Goal: Information Seeking & Learning: Check status

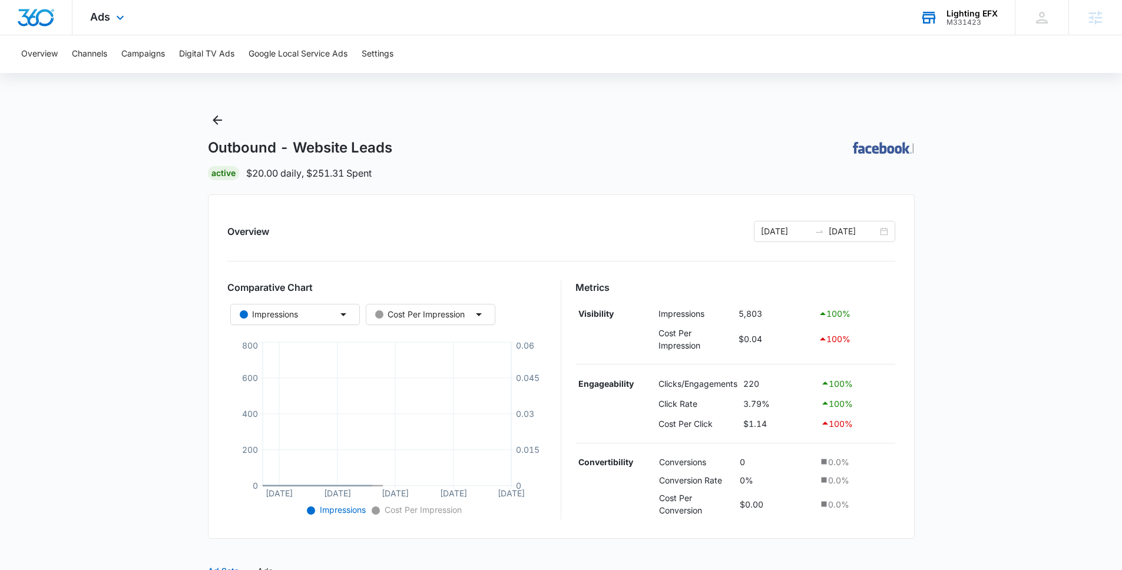
click at [987, 24] on div "M331423" at bounding box center [971, 22] width 51 height 8
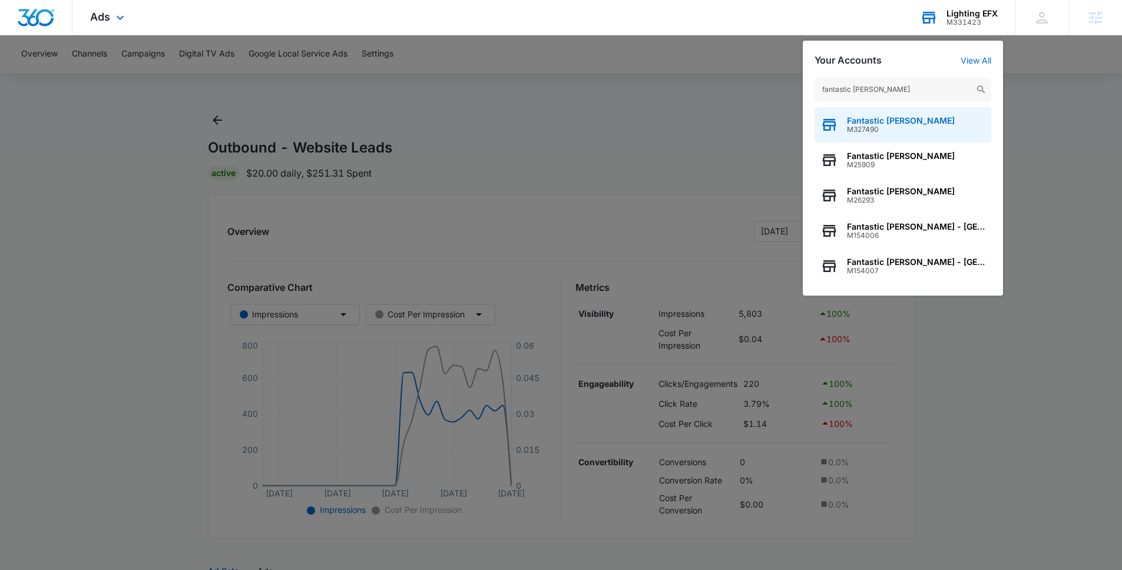
type input "fantastic sams"
click at [863, 124] on span "Fantastic Sams" at bounding box center [901, 120] width 108 height 9
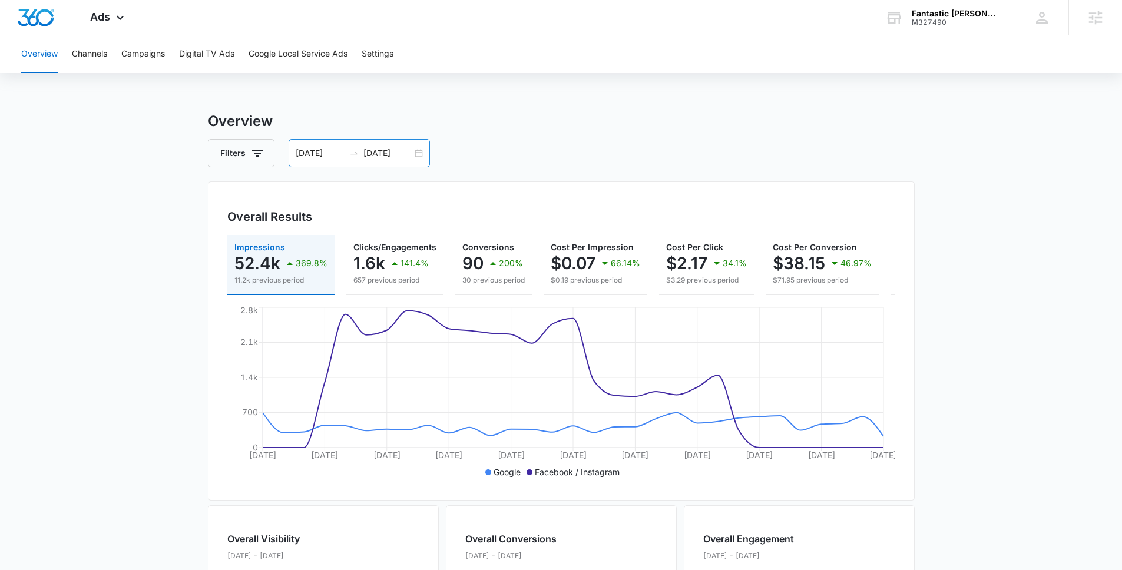
click at [389, 142] on div "06/28/2025 07/28/2025" at bounding box center [358, 153] width 141 height 28
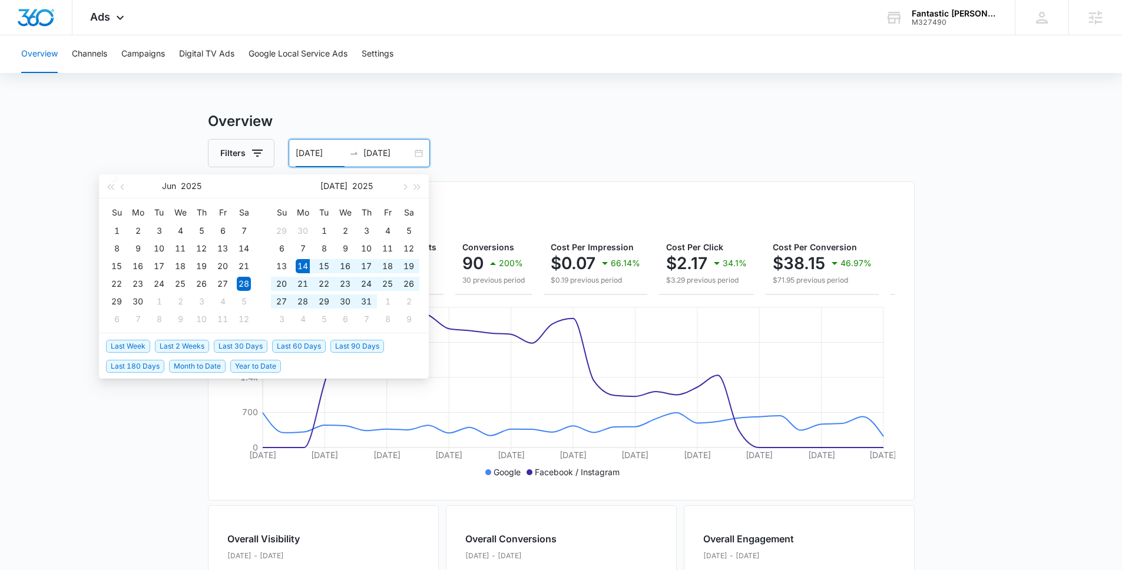
click at [246, 346] on span "Last 30 Days" at bounding box center [241, 346] width 54 height 13
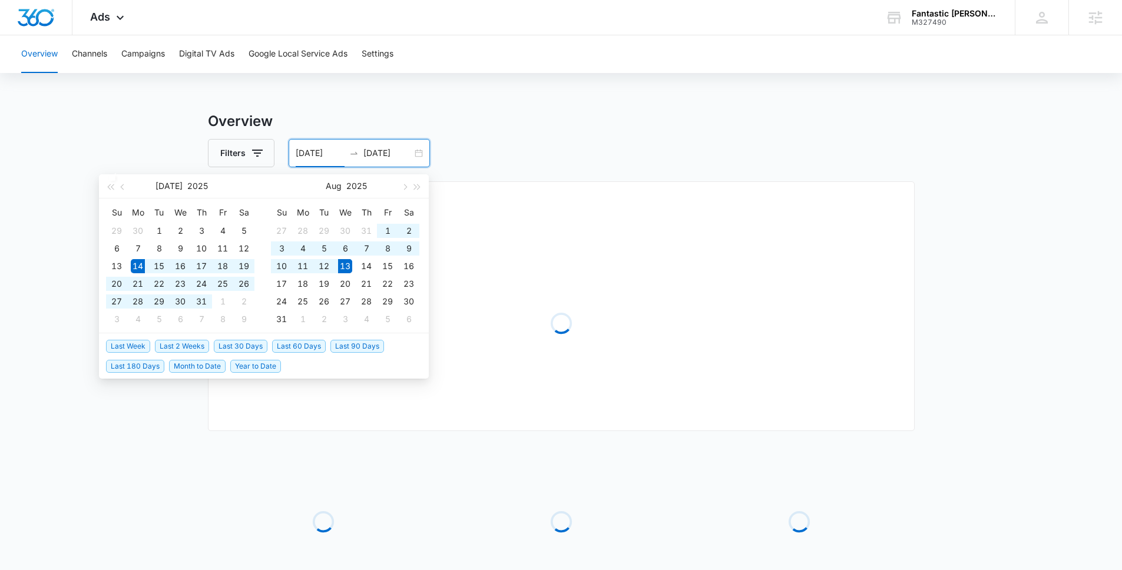
type input "[DATE]"
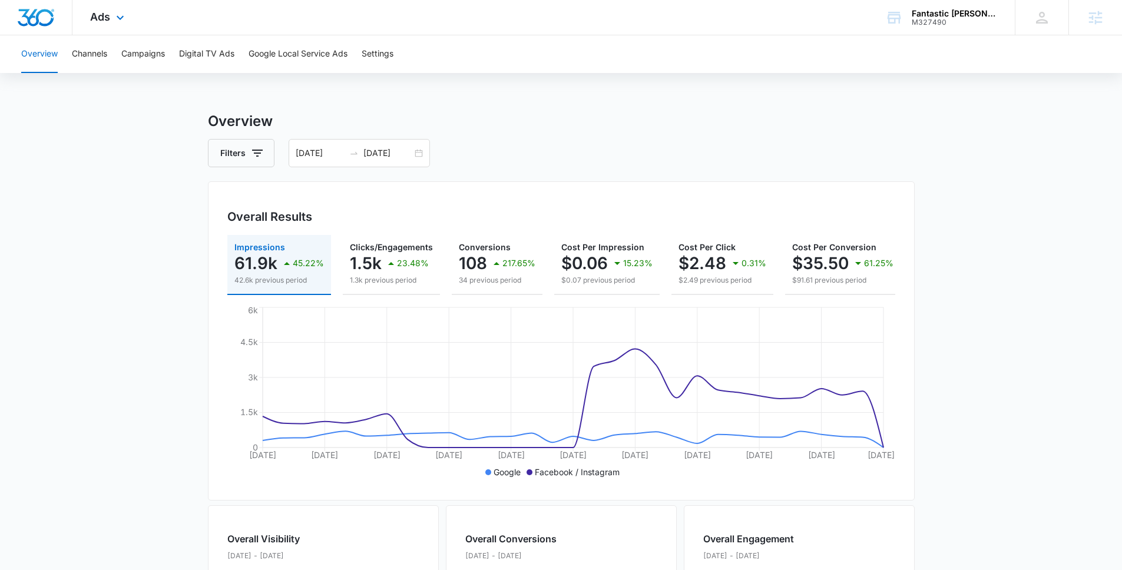
click at [104, 28] on div "Ads Apps Reputation Websites Forms CRM Email Social Shop Payments POS Content A…" at bounding box center [108, 17] width 72 height 35
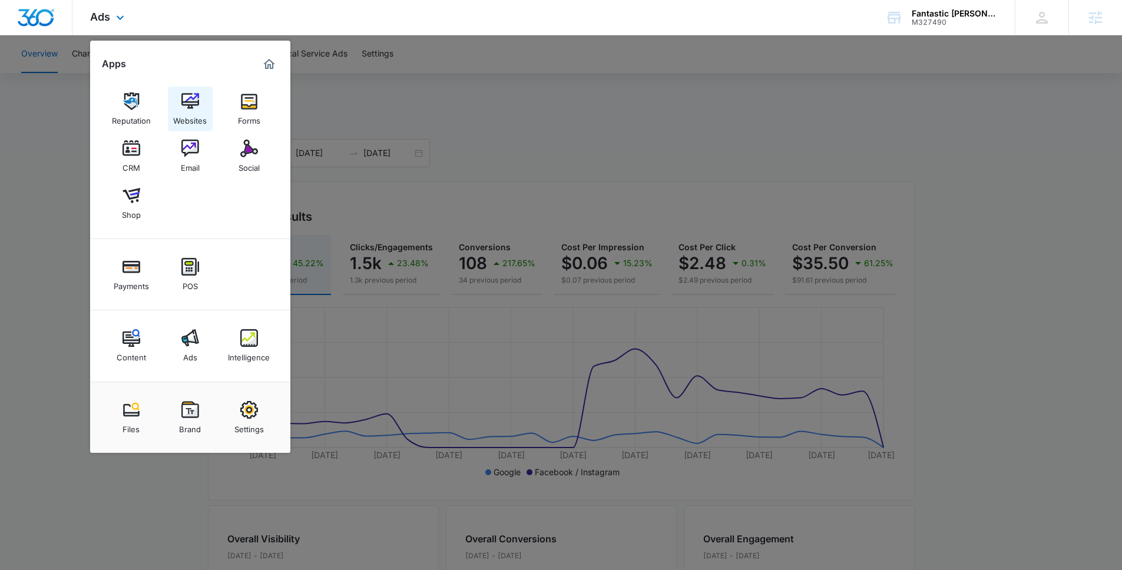
click at [181, 102] on img at bounding box center [190, 101] width 18 height 18
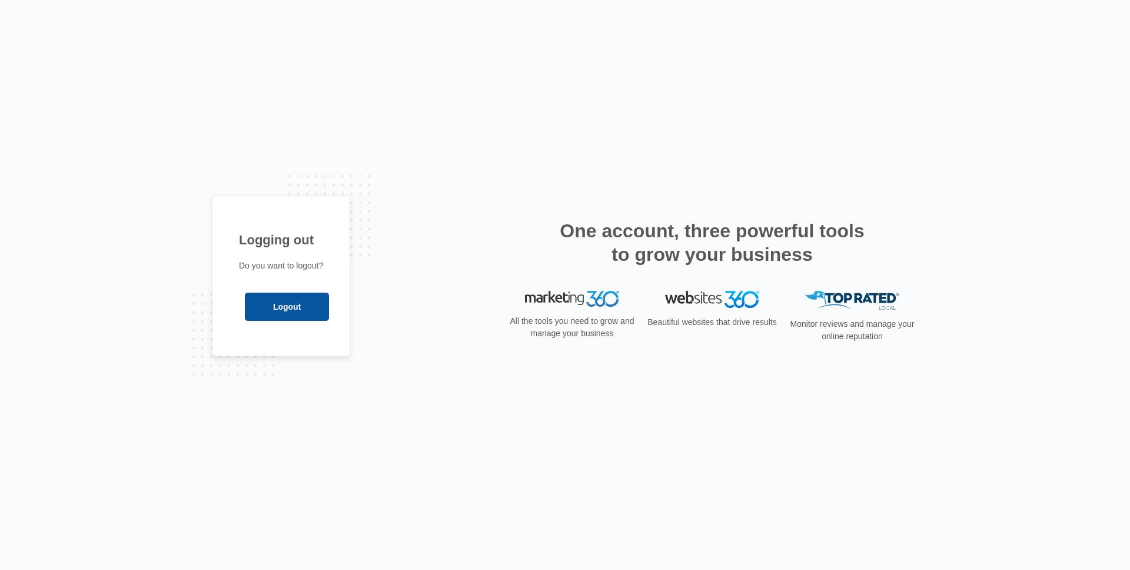
click at [288, 310] on input "Logout" at bounding box center [287, 307] width 84 height 28
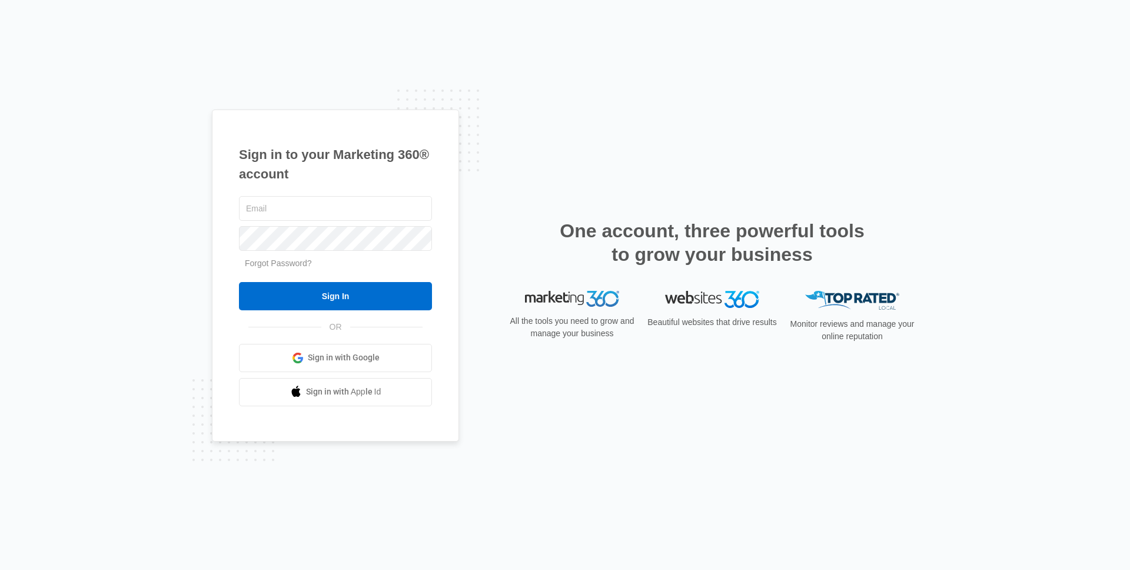
type input "[PERSON_NAME][EMAIL_ADDRESS][DOMAIN_NAME]"
click at [280, 275] on form "[PERSON_NAME][EMAIL_ADDRESS][DOMAIN_NAME] Forgot Password? Sign In" at bounding box center [335, 252] width 193 height 117
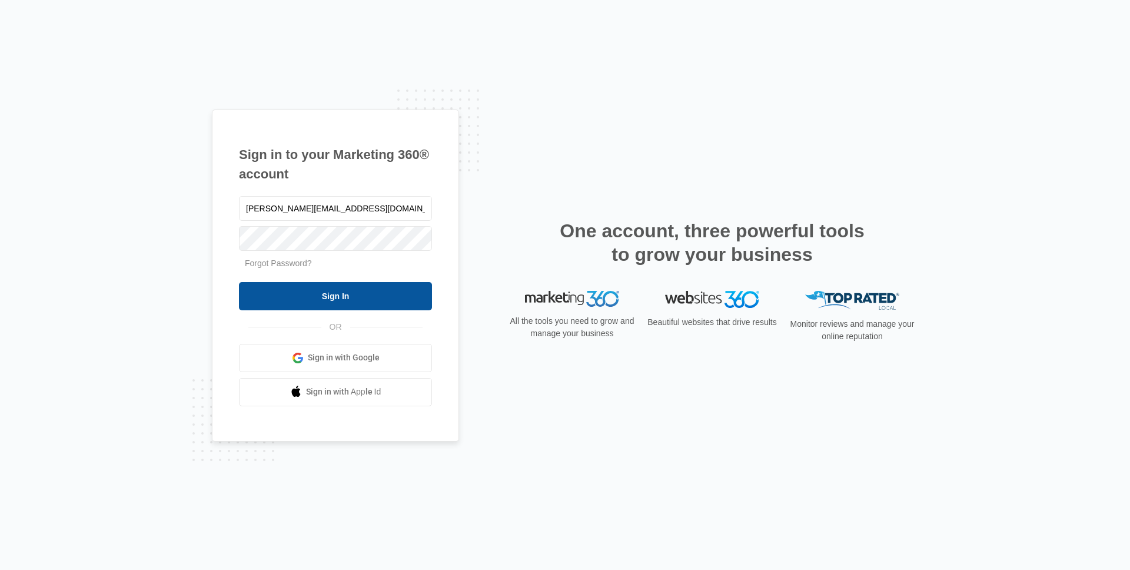
click at [283, 287] on input "Sign In" at bounding box center [335, 296] width 193 height 28
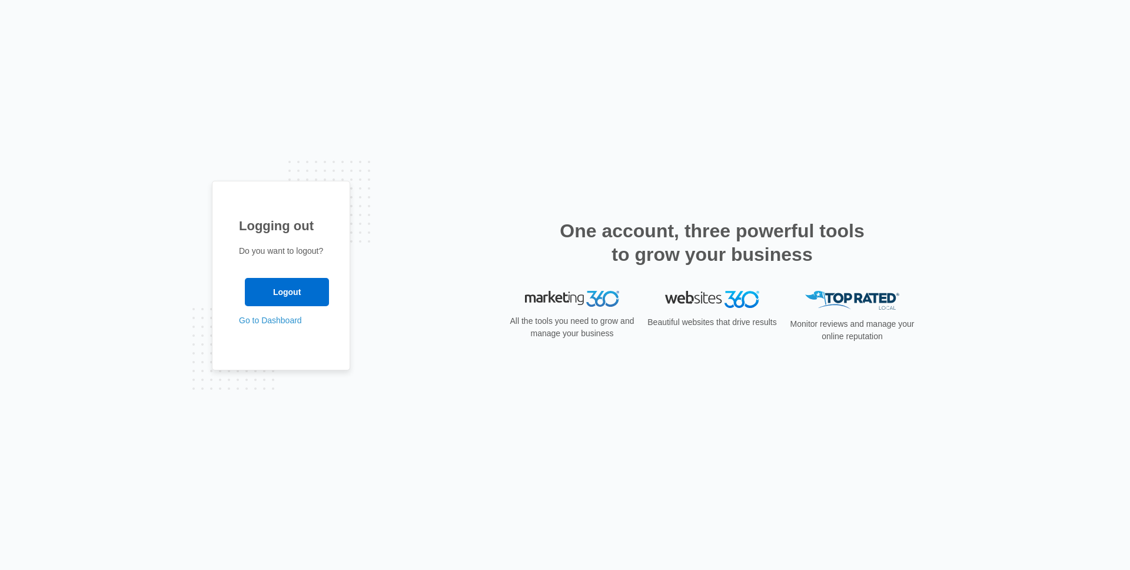
click at [278, 329] on div "Logging out Do you want to logout? Logout Go to Dashboard" at bounding box center [281, 276] width 138 height 190
click at [296, 323] on link "Go to Dashboard" at bounding box center [270, 320] width 63 height 9
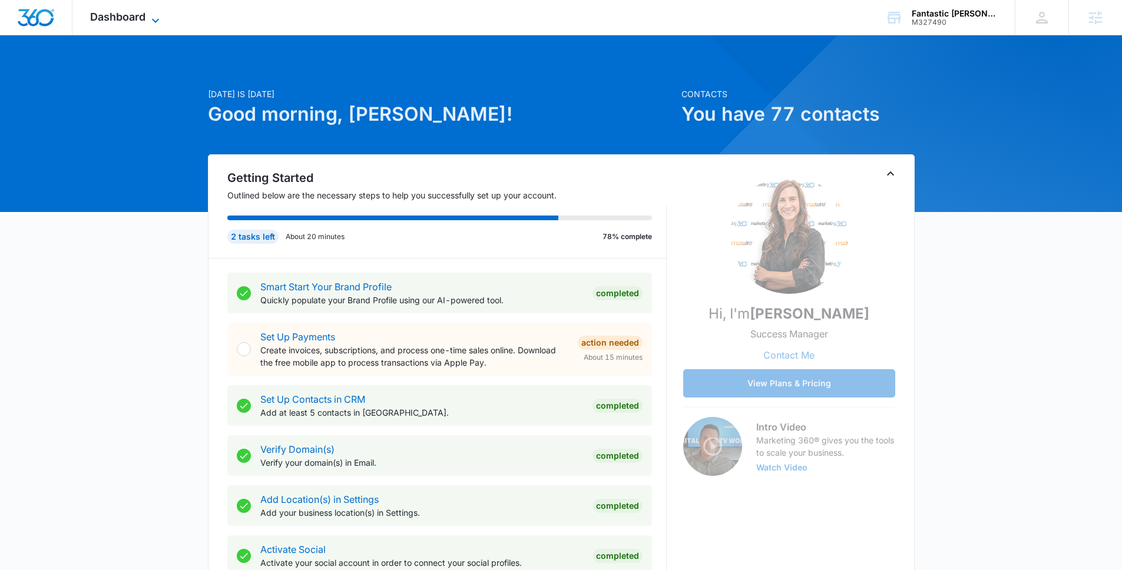
click at [111, 13] on span "Dashboard" at bounding box center [117, 17] width 55 height 12
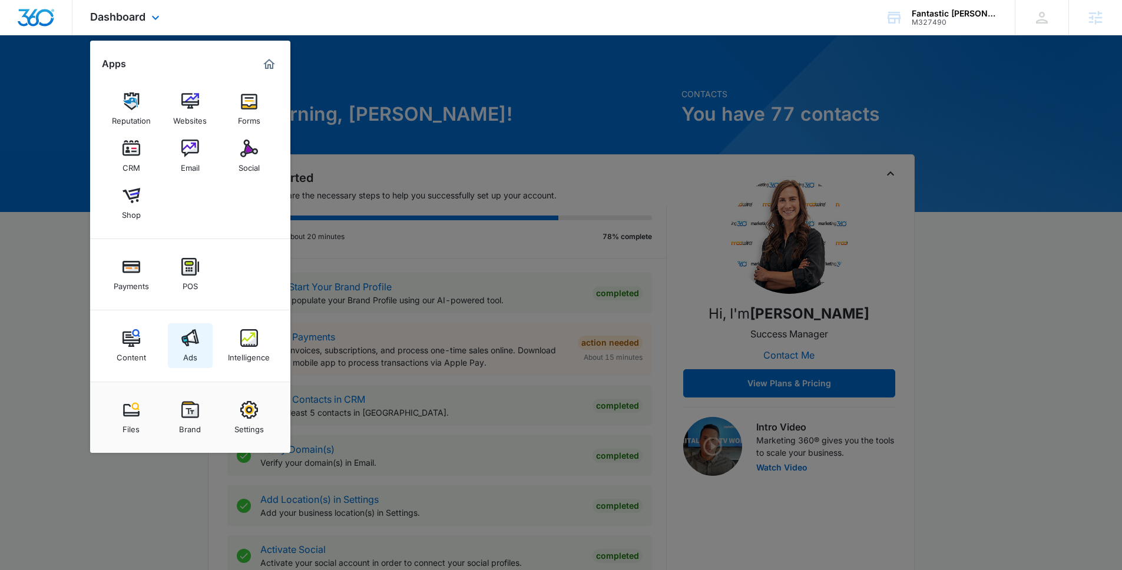
click at [180, 334] on link "Ads" at bounding box center [190, 345] width 45 height 45
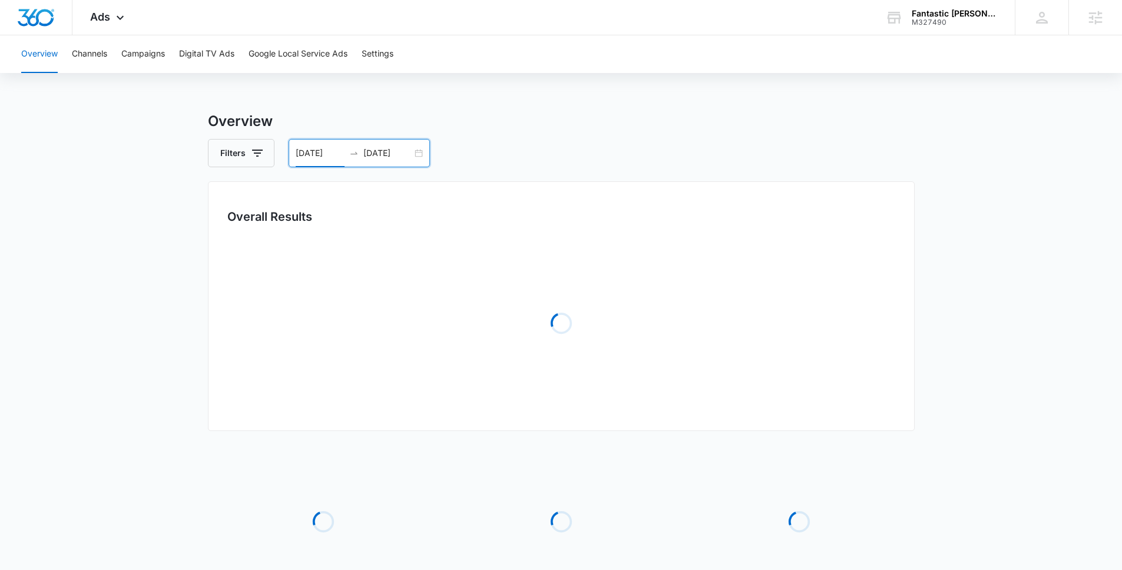
click at [318, 150] on input "[DATE]" at bounding box center [320, 153] width 49 height 13
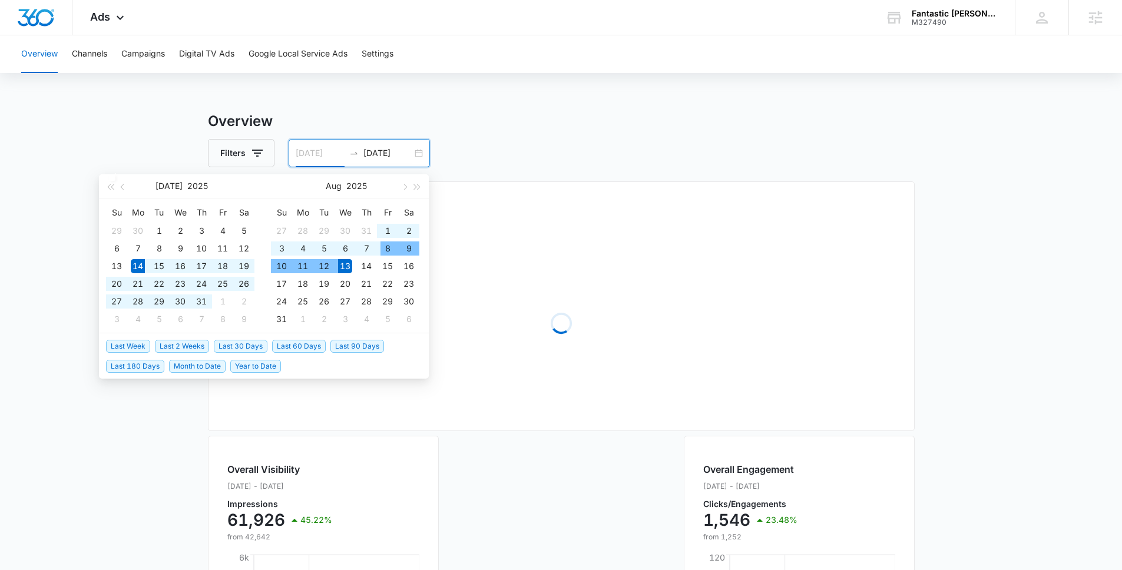
type input "[DATE]"
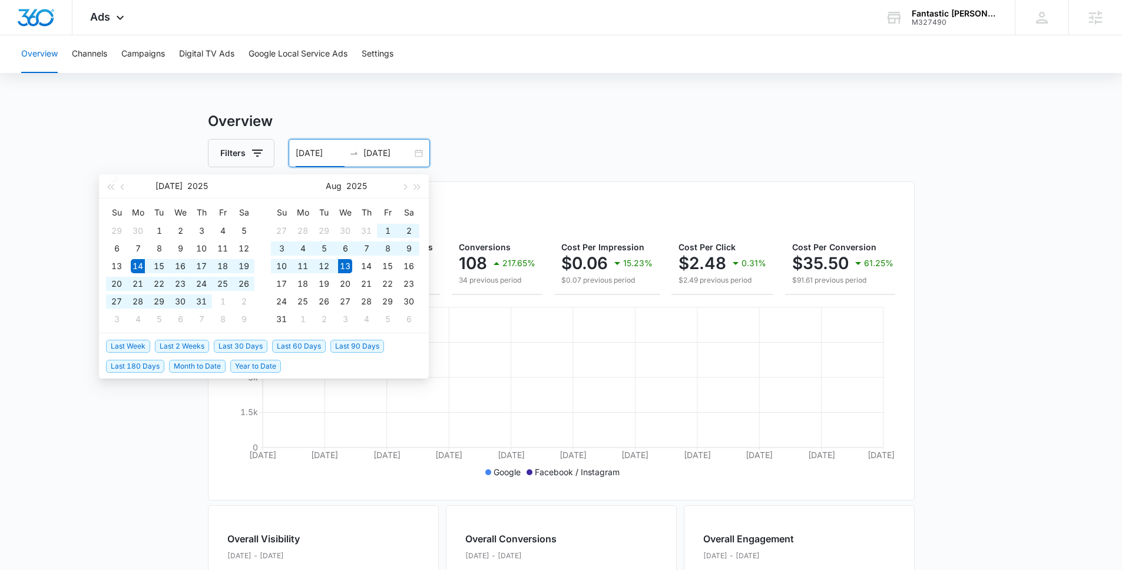
click at [230, 347] on span "Last 30 Days" at bounding box center [241, 346] width 54 height 13
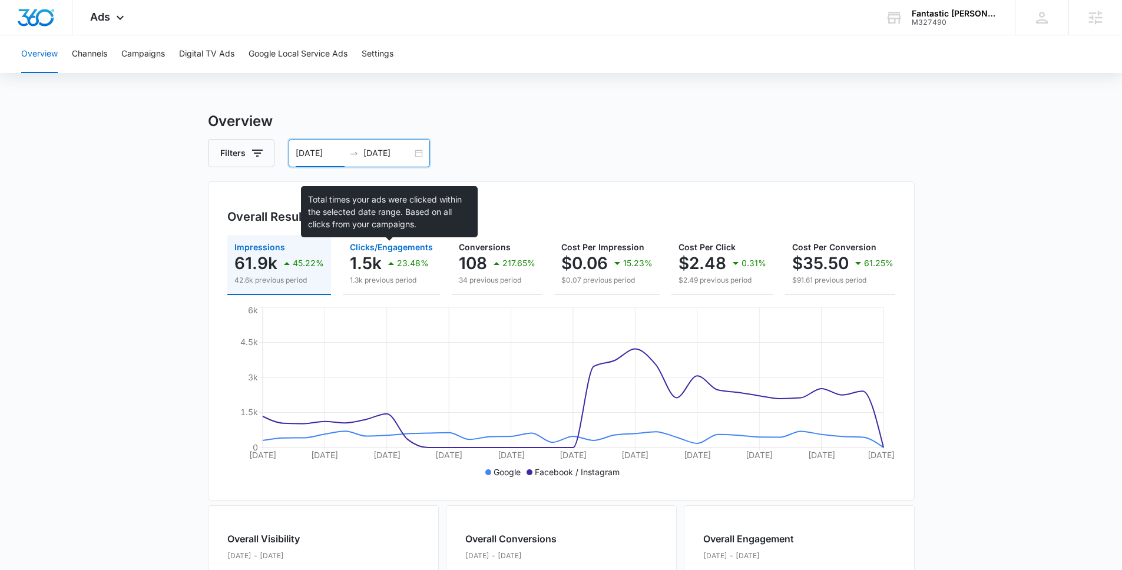
click at [376, 251] on span "Clicks/Engagements" at bounding box center [391, 247] width 83 height 10
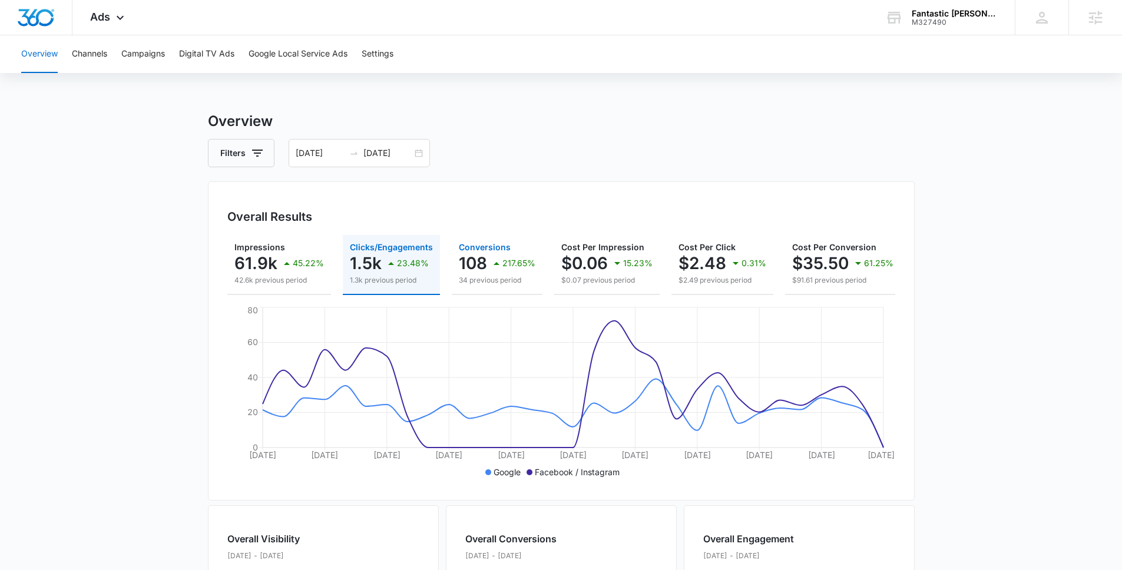
click at [454, 267] on button "Conversions 108 217.65% 34 previous period" at bounding box center [497, 265] width 91 height 60
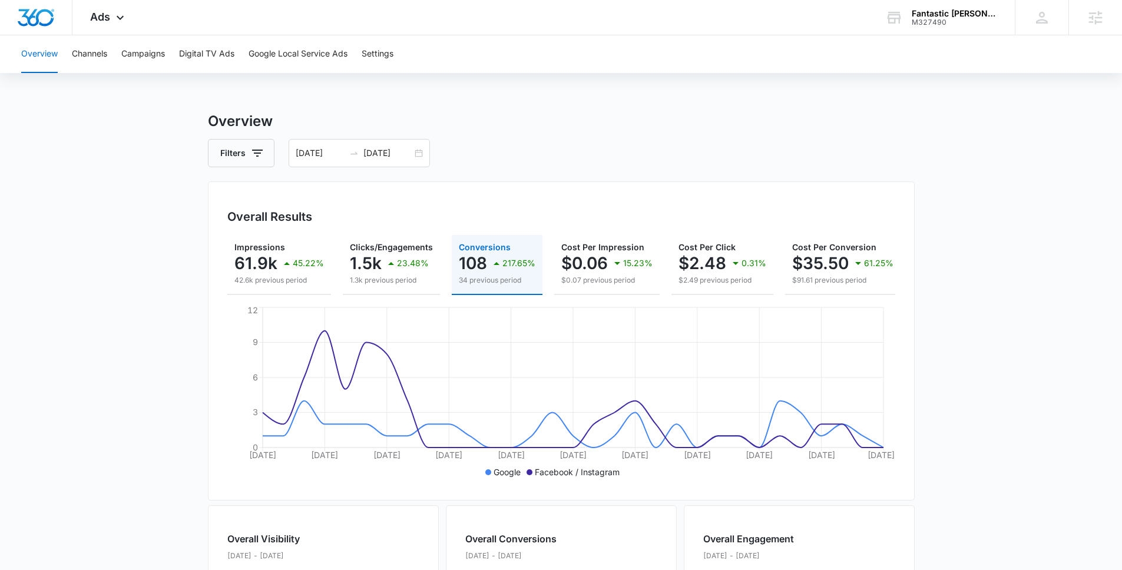
scroll to position [395, 0]
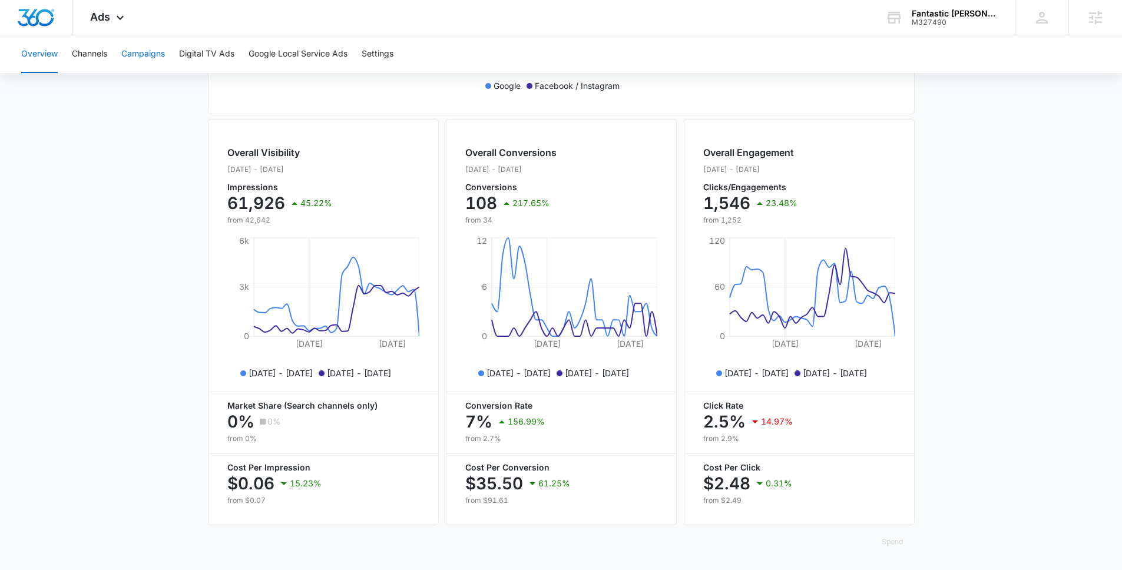
click at [141, 56] on button "Campaigns" at bounding box center [143, 54] width 44 height 38
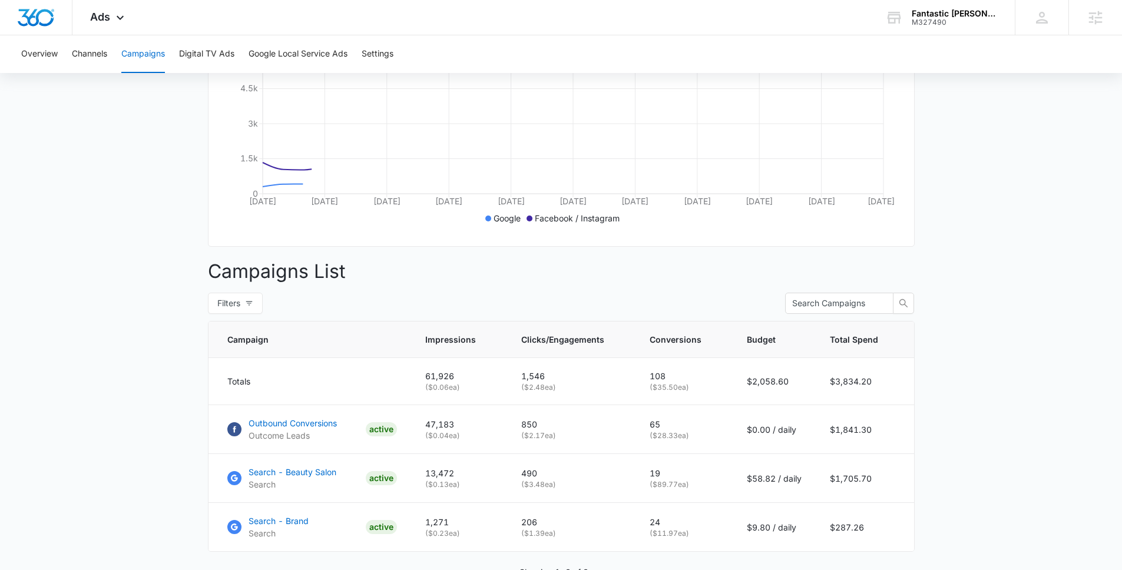
scroll to position [327, 0]
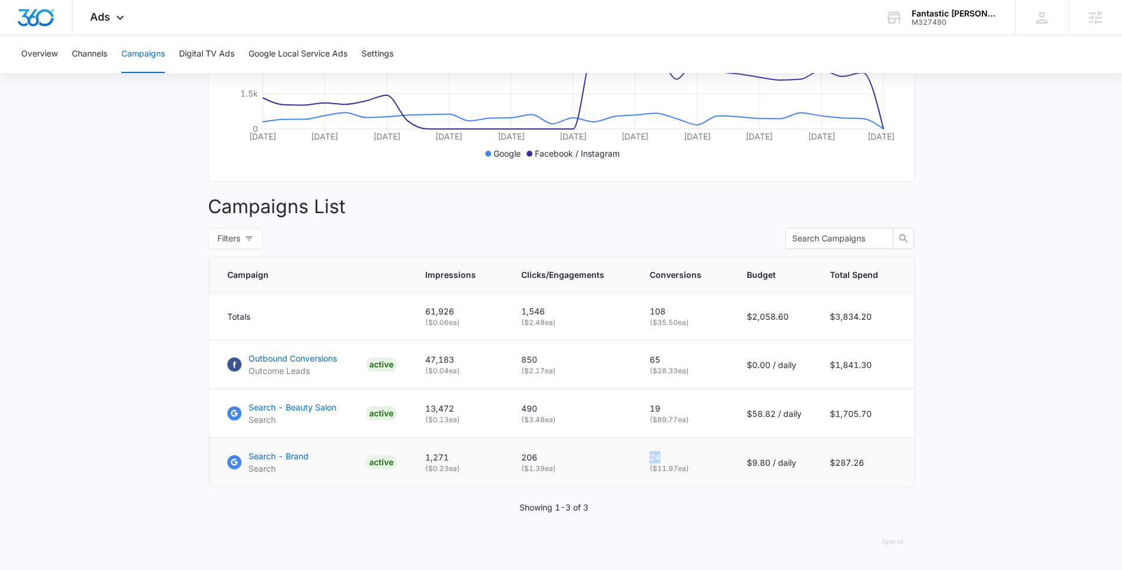
drag, startPoint x: 666, startPoint y: 457, endPoint x: 636, endPoint y: 457, distance: 30.0
click at [636, 457] on tr "Search - Brand Search ACTIVE 1,271 ( $0.23 ea) 206 ( $1.39 ea) 24 ( $11.97 ea) …" at bounding box center [560, 462] width 705 height 49
drag, startPoint x: 670, startPoint y: 410, endPoint x: 645, endPoint y: 410, distance: 25.3
click at [645, 410] on td "19 ( $89.77 ea)" at bounding box center [683, 413] width 97 height 49
click at [993, 308] on main "Campaigns Filters [DATE] [DATE] Overall Results Impressions 61.9k 45.22% 42.6k …" at bounding box center [561, 181] width 1122 height 778
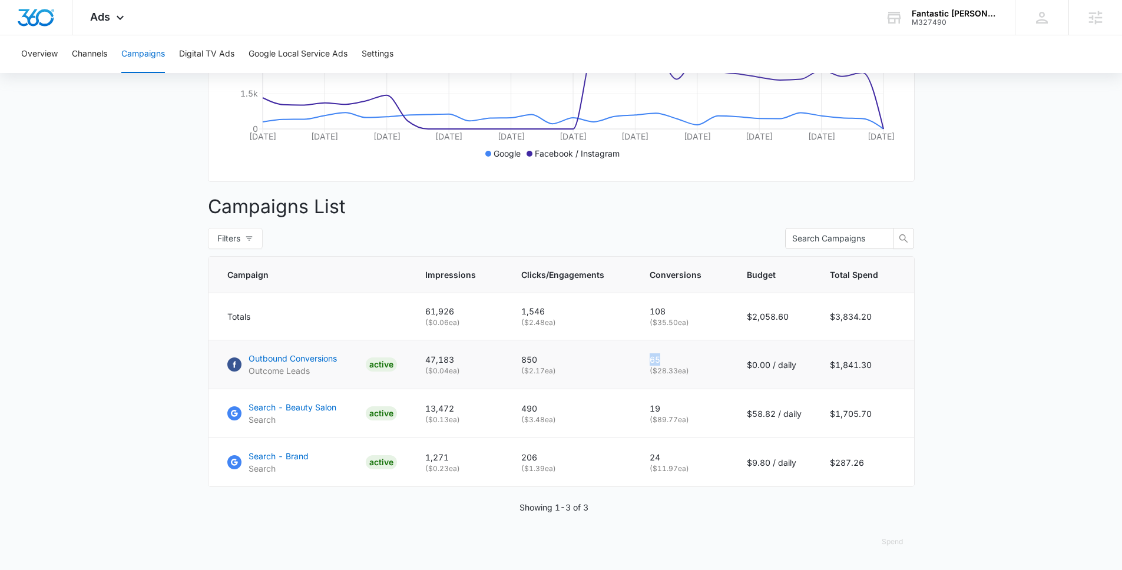
drag, startPoint x: 665, startPoint y: 364, endPoint x: 651, endPoint y: 364, distance: 14.1
click at [651, 364] on p "65" at bounding box center [683, 359] width 69 height 12
